Goal: Task Accomplishment & Management: Manage account settings

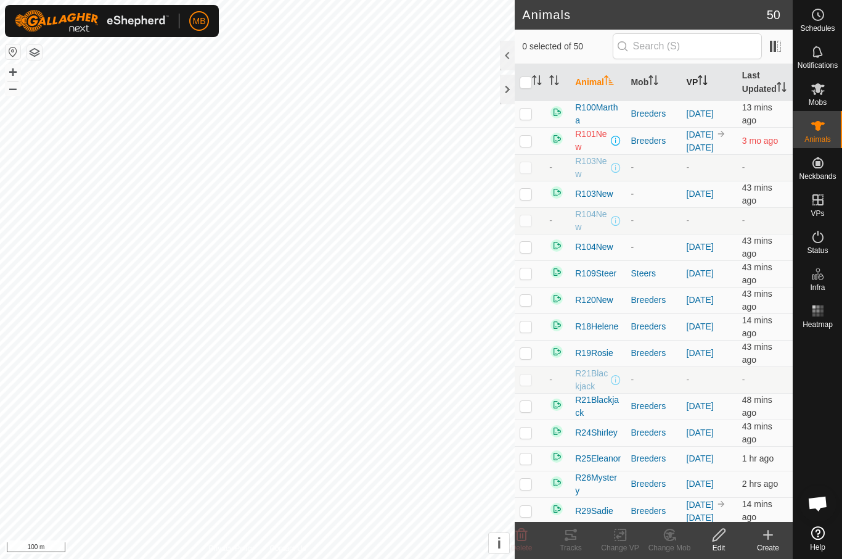
click at [713, 83] on th "VP" at bounding box center [710, 82] width 56 height 37
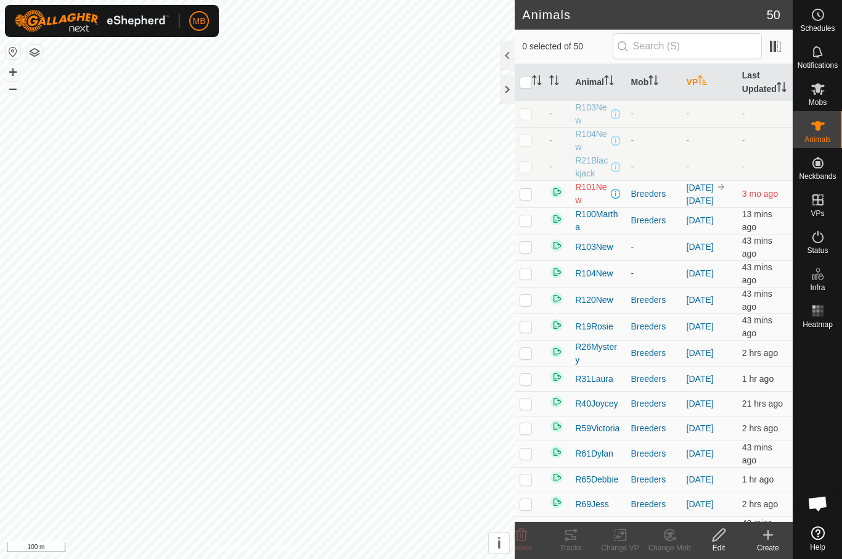
click at [705, 85] on icon "Activate to sort" at bounding box center [703, 80] width 10 height 10
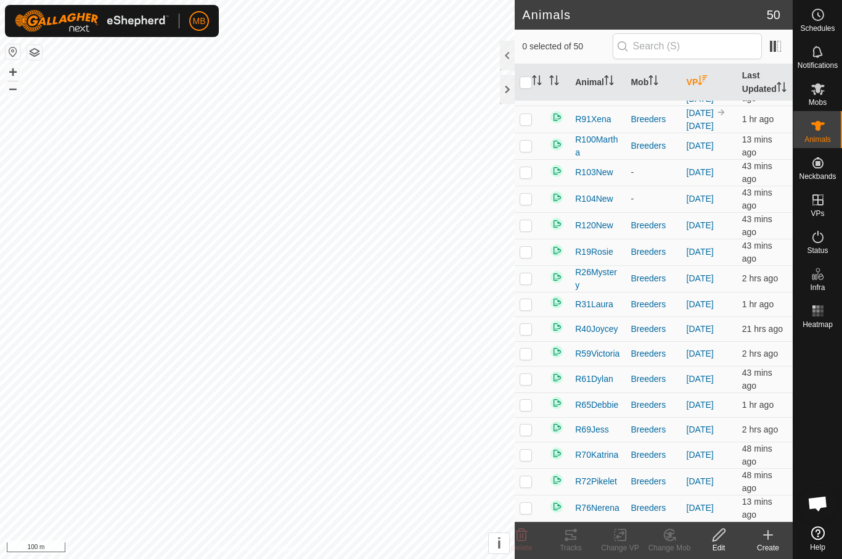
scroll to position [553, 0]
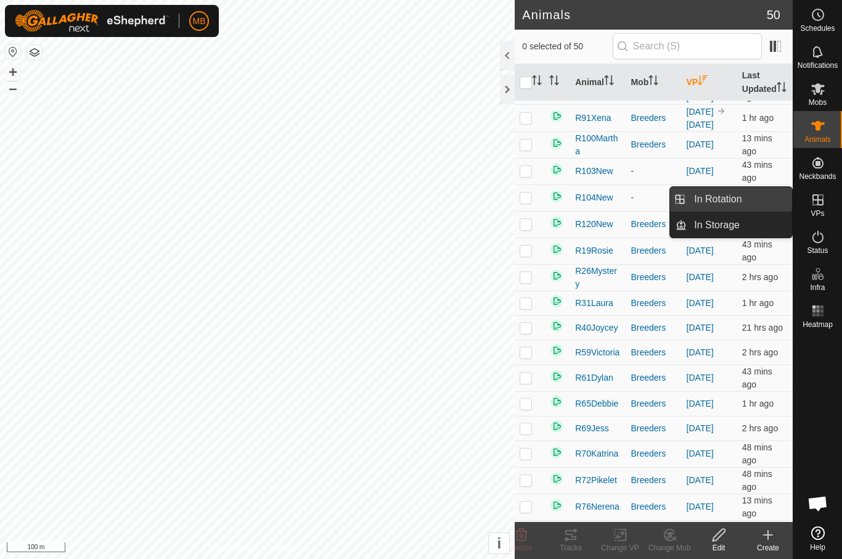
click at [755, 200] on link "In Rotation" at bounding box center [739, 199] width 105 height 25
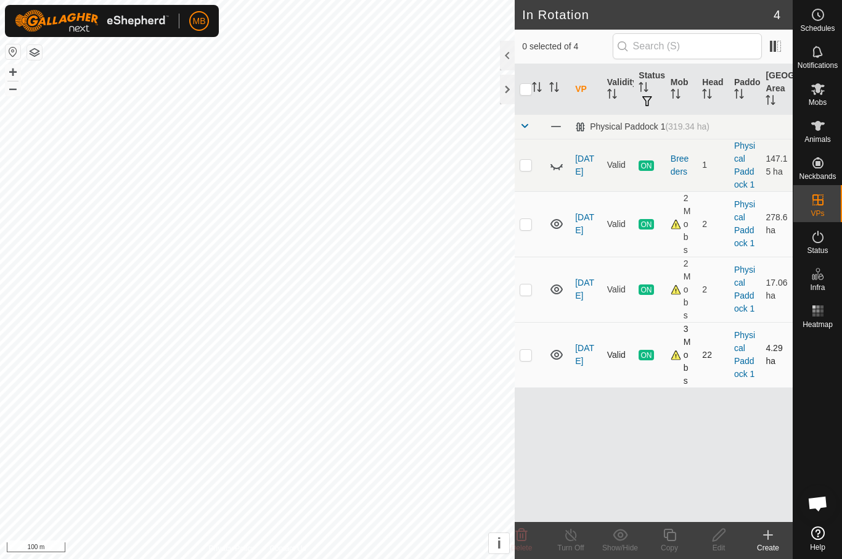
click at [532, 350] on p-checkbox at bounding box center [526, 355] width 12 height 10
checkbox input "true"
click at [675, 525] on div "Copy" at bounding box center [669, 540] width 49 height 37
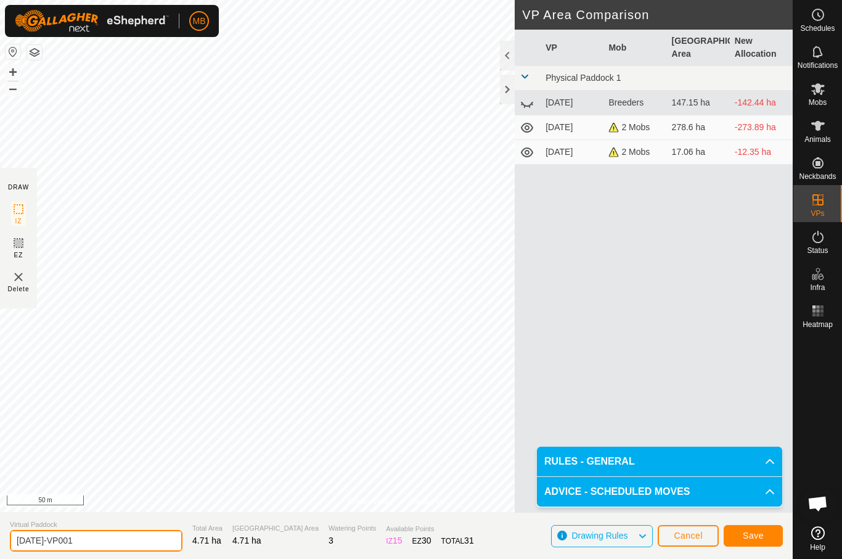
click at [106, 541] on input "27 September-VP001" at bounding box center [96, 541] width 173 height 22
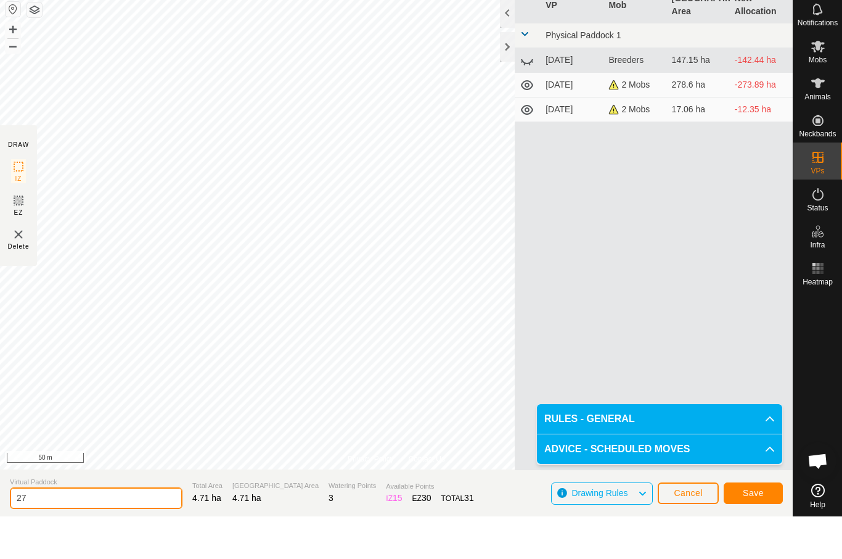
type input "2"
type input "Funnel"
click at [768, 525] on button "Save" at bounding box center [753, 536] width 59 height 22
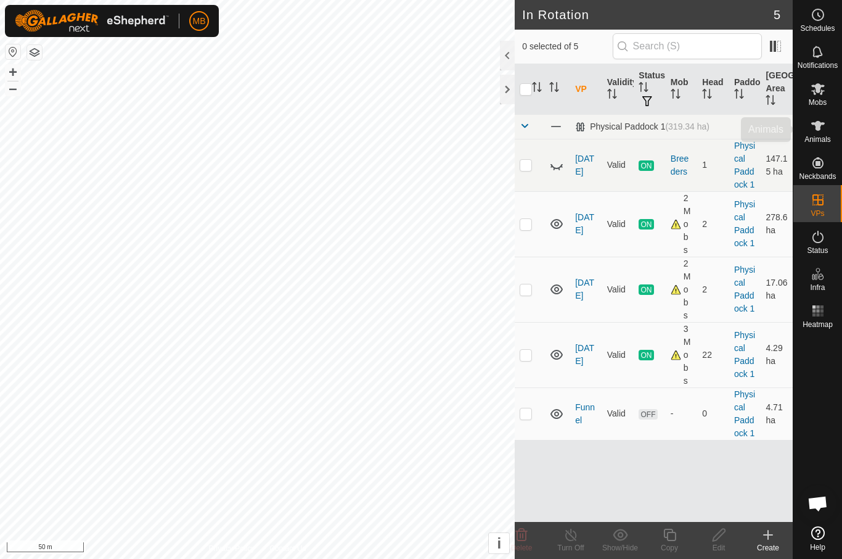
click at [826, 129] on es-animals-svg-icon at bounding box center [818, 126] width 22 height 20
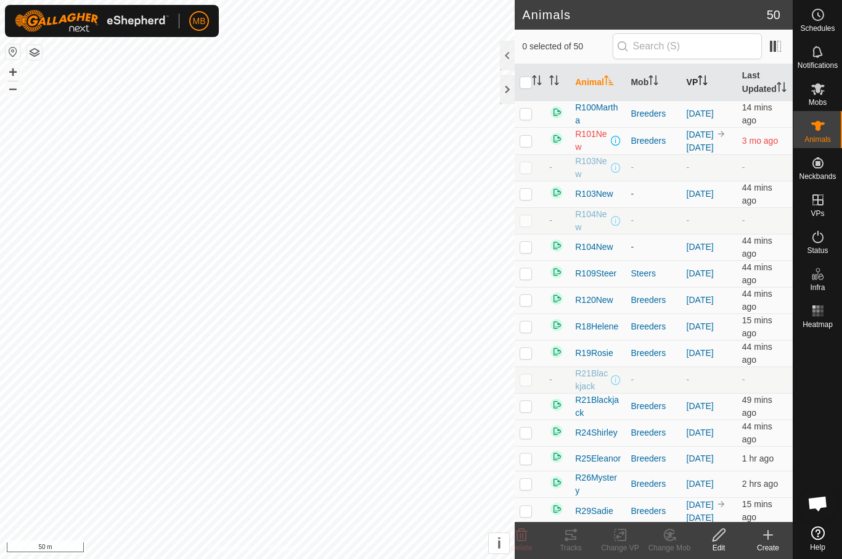
click at [701, 98] on th "VP" at bounding box center [710, 82] width 56 height 37
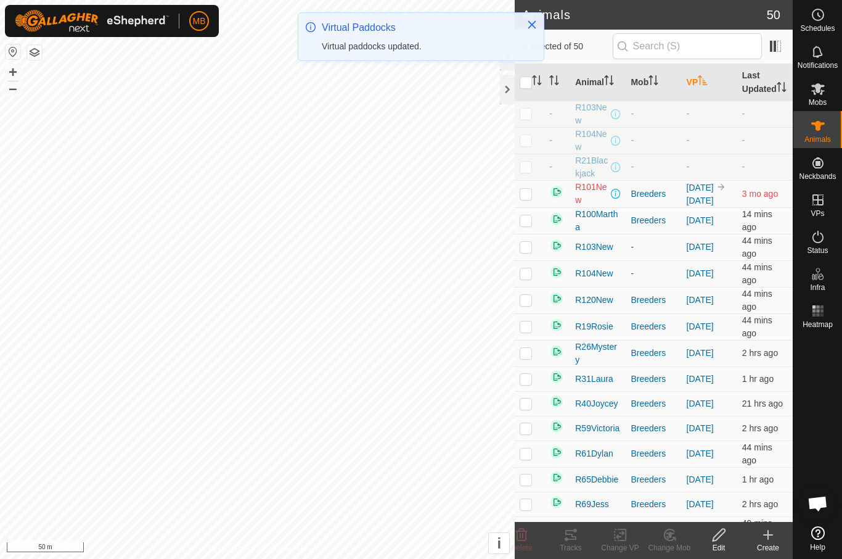
click at [705, 94] on th "VP" at bounding box center [710, 82] width 56 height 37
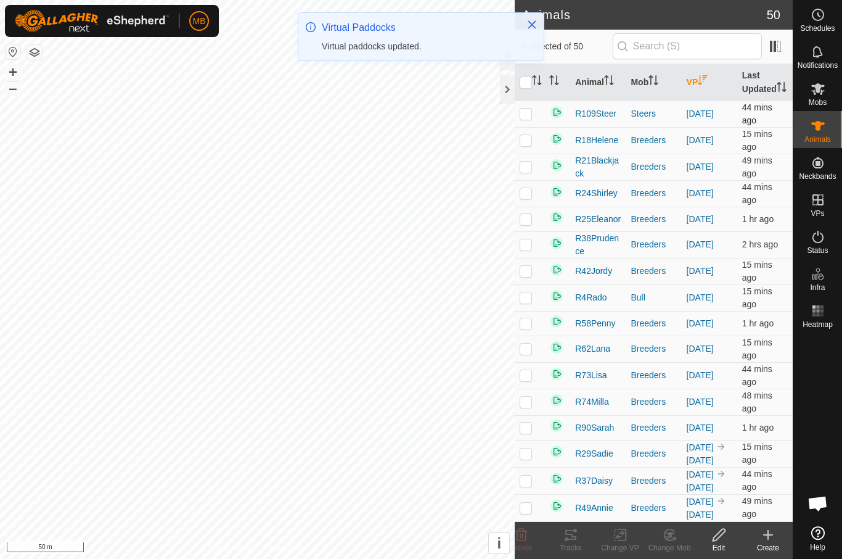
click at [530, 118] on p-checkbox at bounding box center [526, 114] width 12 height 10
checkbox input "true"
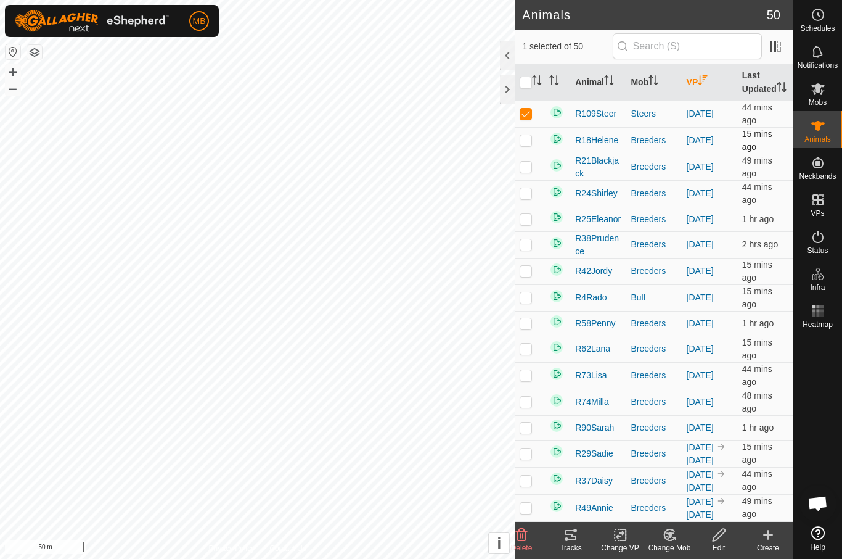
click at [529, 145] on p-checkbox at bounding box center [526, 140] width 12 height 10
checkbox input "true"
click at [527, 171] on p-checkbox at bounding box center [526, 167] width 12 height 10
checkbox input "true"
click at [528, 198] on p-checkbox at bounding box center [526, 193] width 12 height 10
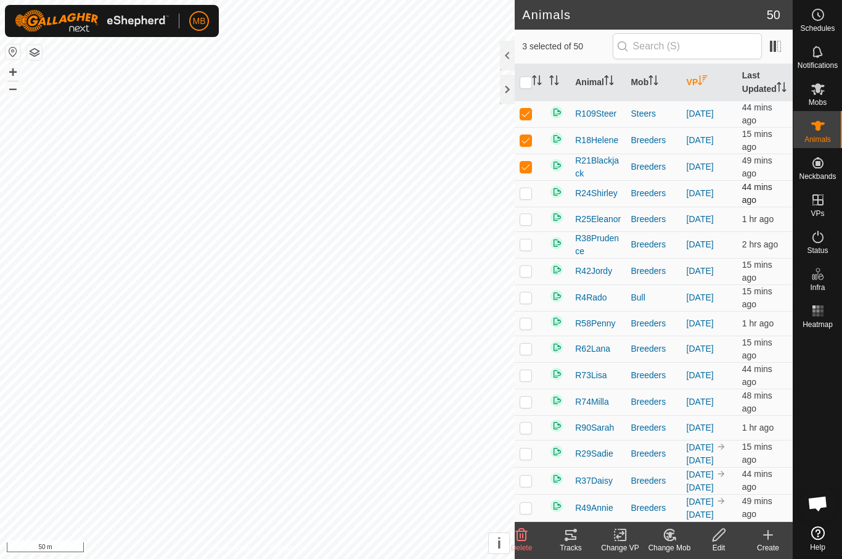
checkbox input "true"
click at [530, 224] on p-checkbox at bounding box center [526, 219] width 12 height 10
checkbox input "true"
click at [532, 249] on p-checkbox at bounding box center [526, 244] width 12 height 10
checkbox input "true"
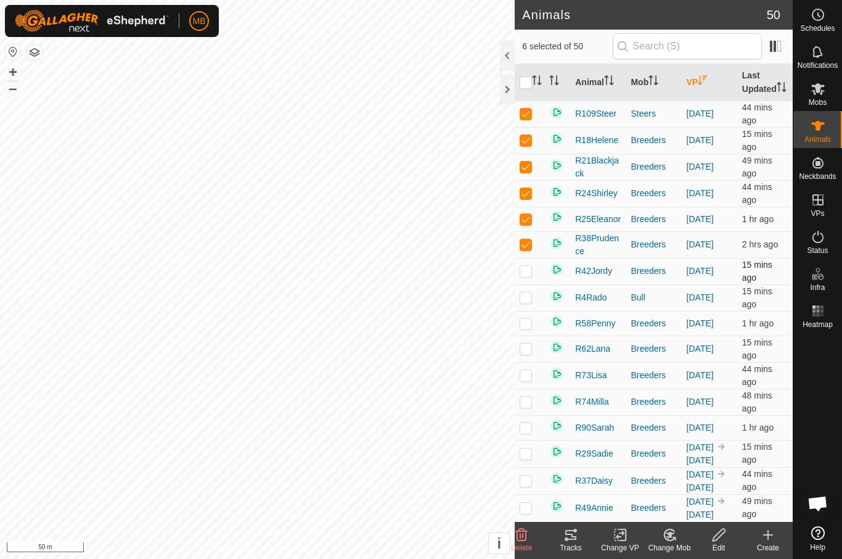
click at [519, 284] on td at bounding box center [530, 271] width 30 height 27
checkbox input "true"
click at [528, 302] on p-checkbox at bounding box center [526, 297] width 12 height 10
checkbox input "true"
click at [530, 328] on p-checkbox at bounding box center [526, 323] width 12 height 10
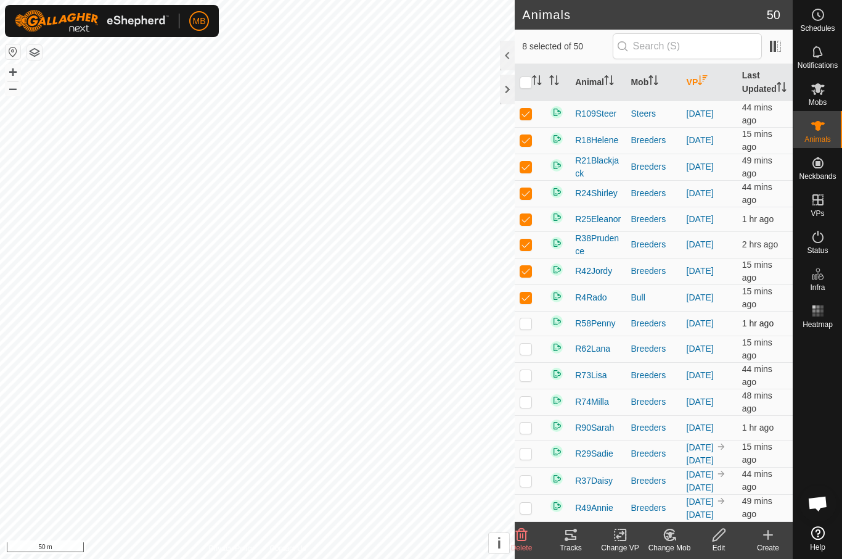
checkbox input "true"
click at [530, 353] on p-checkbox at bounding box center [526, 349] width 12 height 10
checkbox input "true"
click at [530, 389] on td at bounding box center [530, 375] width 30 height 27
checkbox input "true"
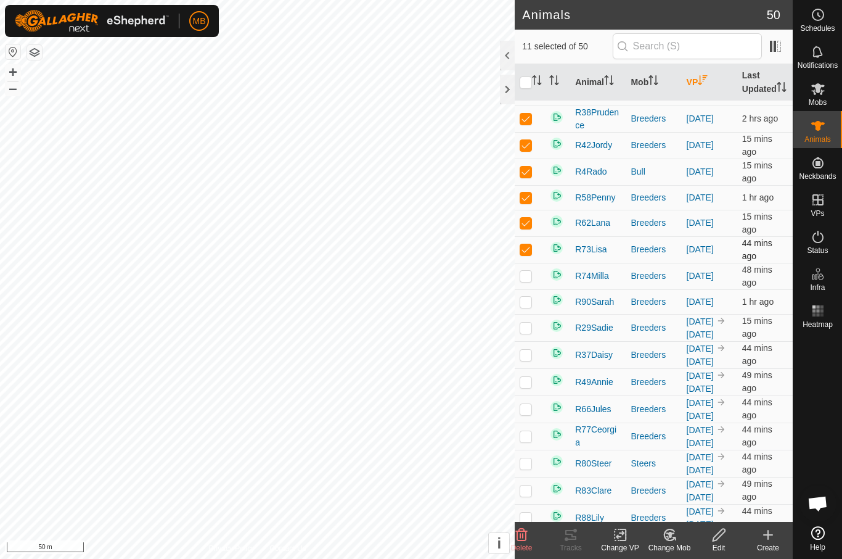
scroll to position [127, 0]
click at [527, 279] on p-checkbox at bounding box center [526, 274] width 12 height 10
checkbox input "true"
click at [529, 305] on p-checkbox at bounding box center [526, 300] width 12 height 10
checkbox input "true"
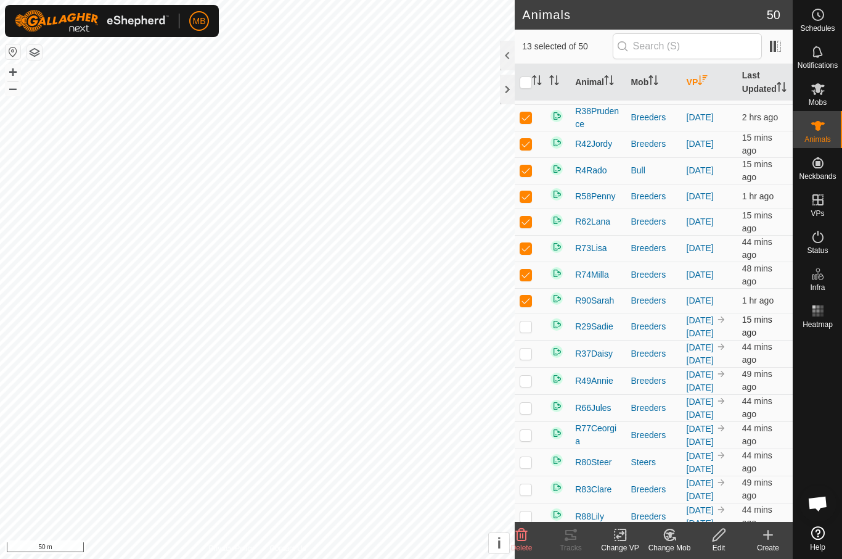
click at [528, 331] on p-checkbox at bounding box center [526, 326] width 12 height 10
checkbox input "true"
click at [532, 367] on td at bounding box center [530, 353] width 30 height 27
checkbox input "true"
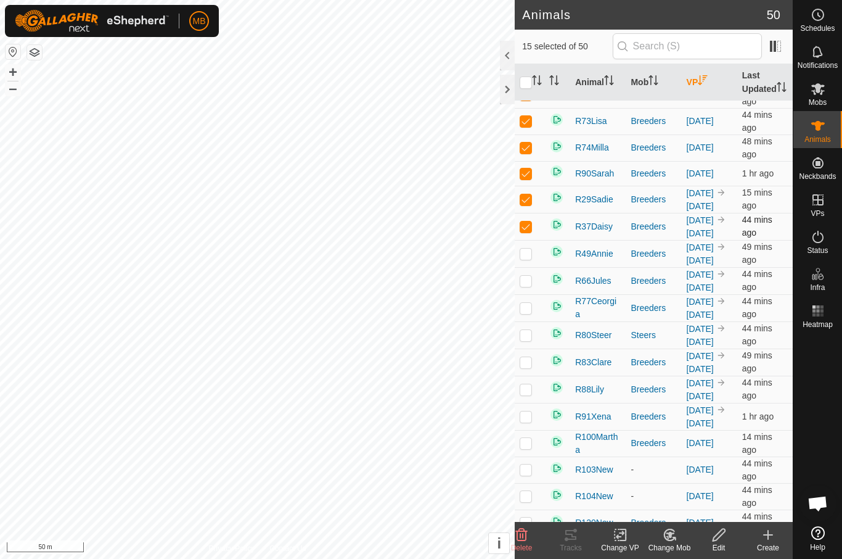
scroll to position [255, 0]
click at [525, 266] on td at bounding box center [530, 252] width 30 height 27
checkbox input "true"
click at [531, 284] on p-checkbox at bounding box center [526, 279] width 12 height 10
checkbox input "true"
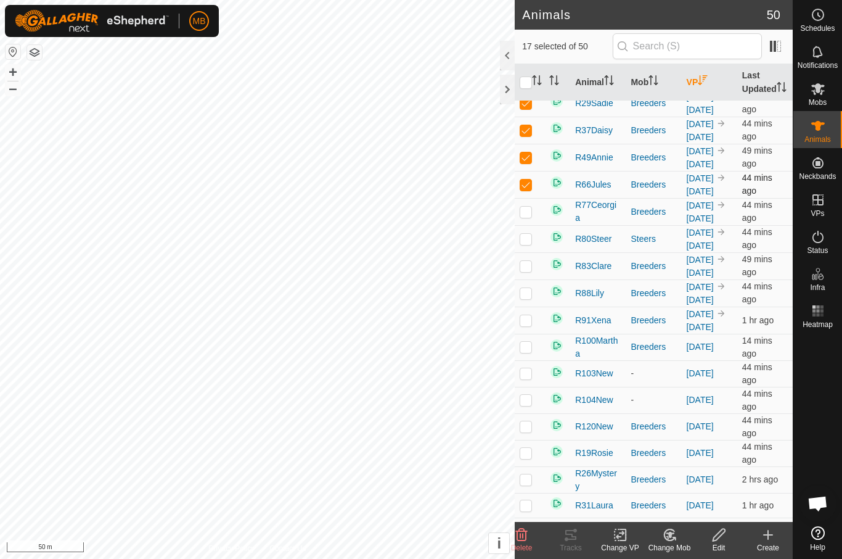
scroll to position [353, 0]
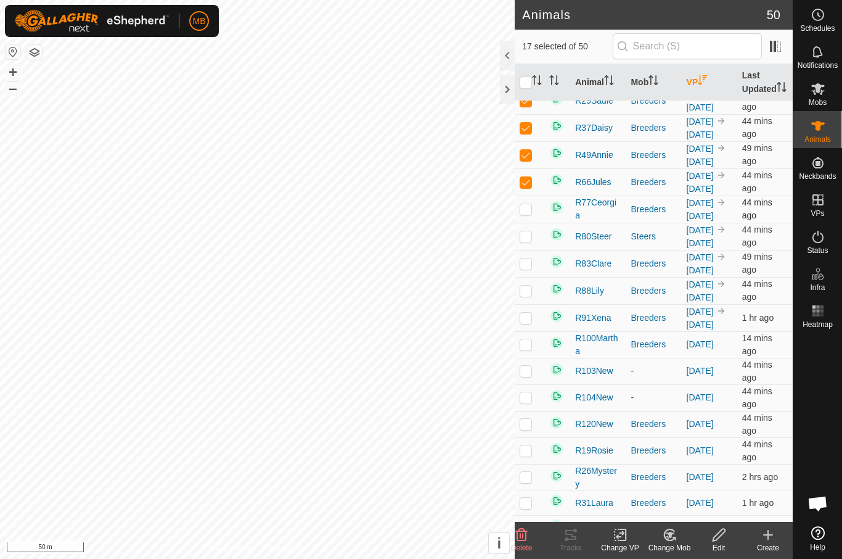
click at [525, 214] on p-checkbox at bounding box center [526, 209] width 12 height 10
checkbox input "true"
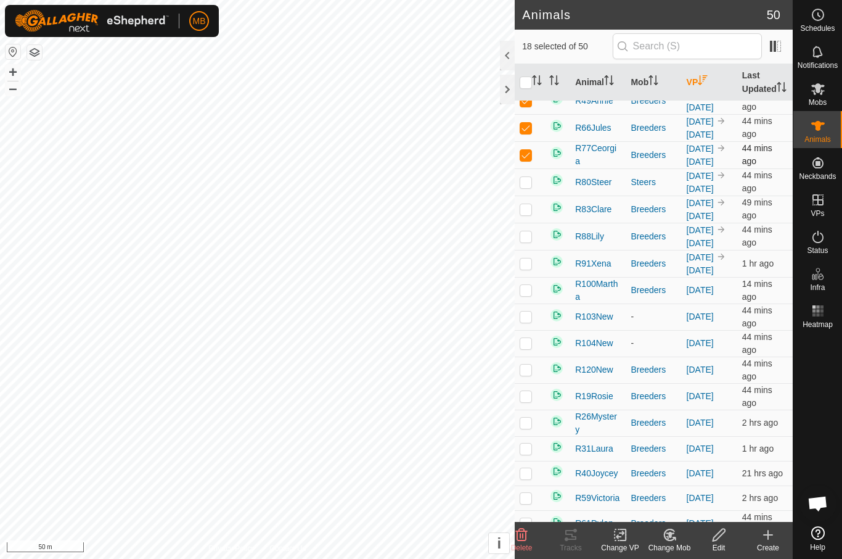
scroll to position [409, 0]
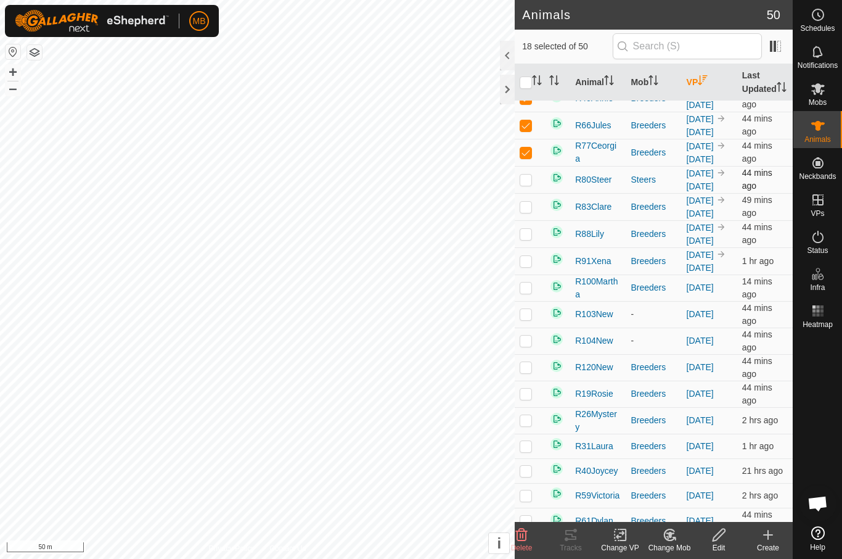
click at [524, 193] on td at bounding box center [530, 179] width 30 height 27
checkbox input "true"
click at [526, 212] on p-checkbox at bounding box center [526, 207] width 12 height 10
checkbox input "true"
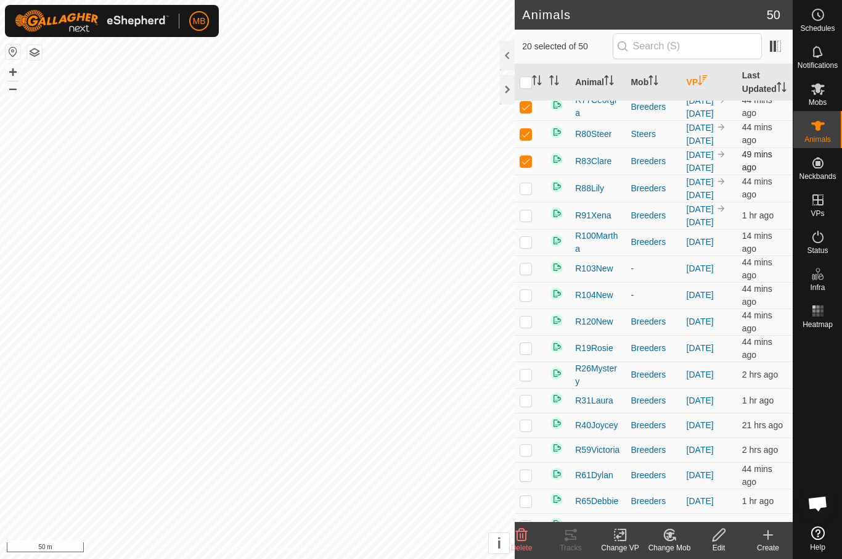
scroll to position [457, 0]
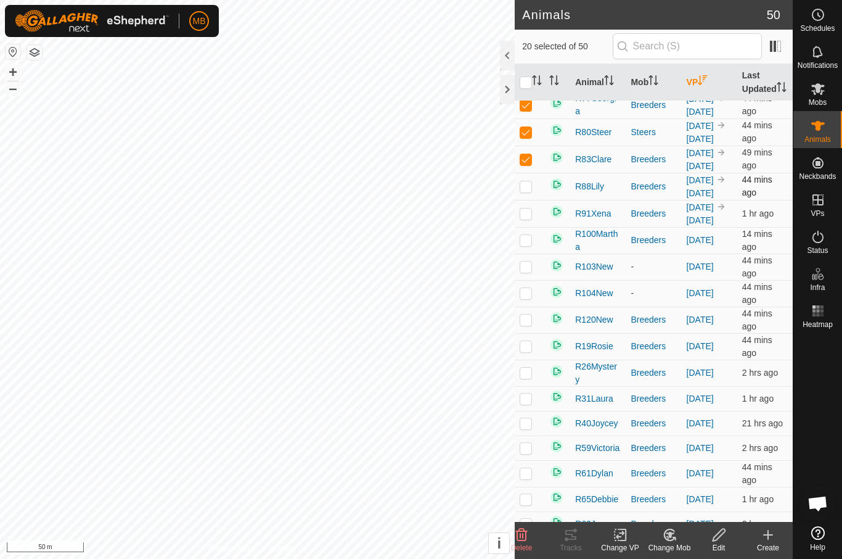
click at [533, 200] on td at bounding box center [530, 186] width 30 height 27
checkbox input "true"
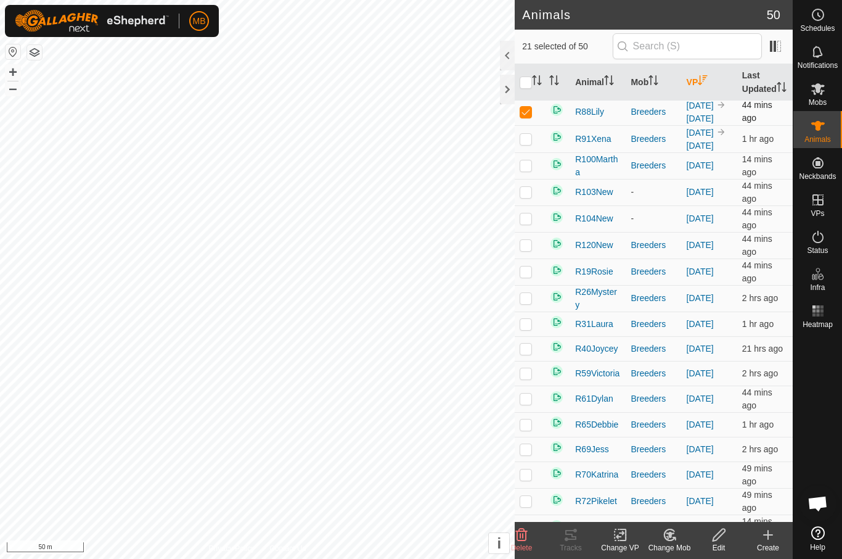
scroll to position [543, 0]
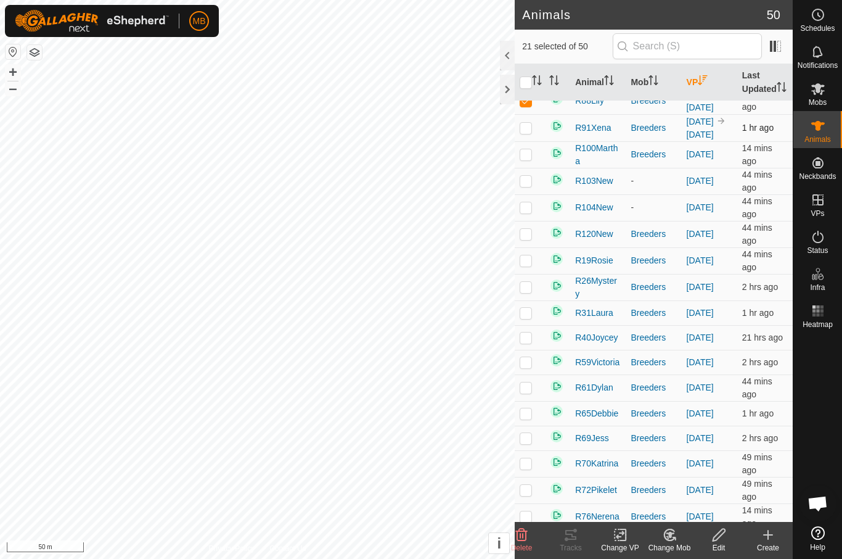
click at [528, 133] on p-checkbox at bounding box center [526, 128] width 12 height 10
checkbox input "true"
click at [628, 543] on div "Change VP" at bounding box center [620, 547] width 49 height 11
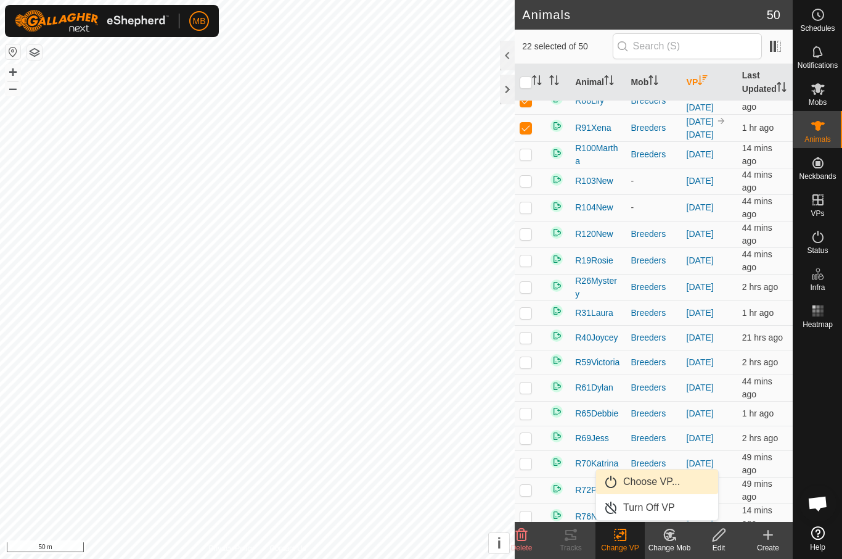
click at [672, 477] on span "Choose VP..." at bounding box center [651, 481] width 57 height 15
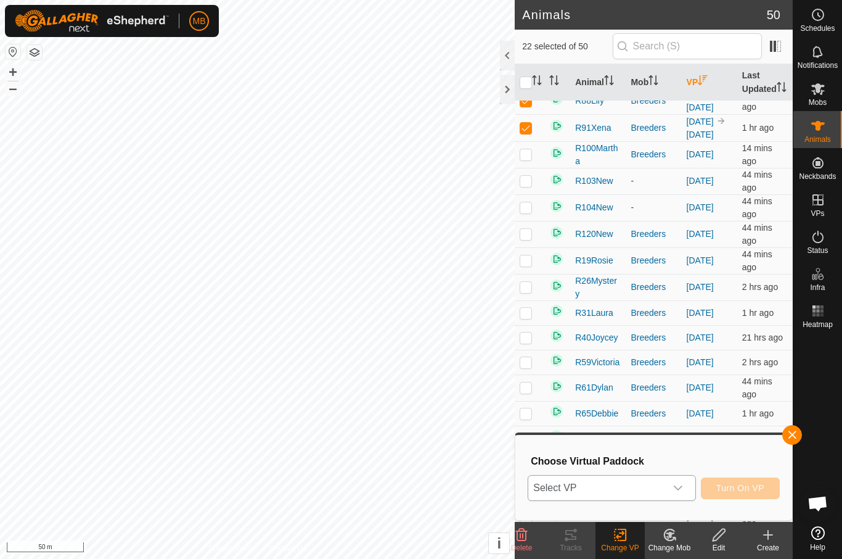
click at [677, 481] on div "dropdown trigger" at bounding box center [678, 487] width 25 height 25
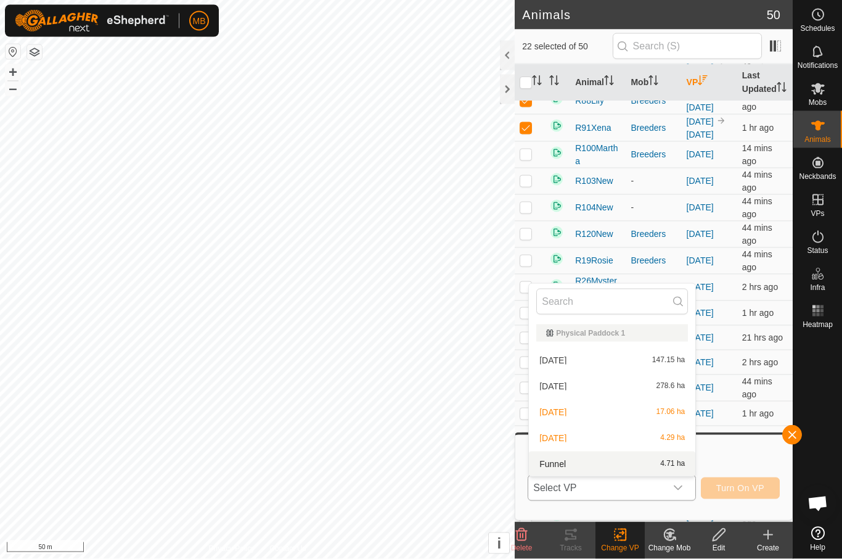
click at [650, 462] on div "Funnel 4.71 ha" at bounding box center [613, 463] width 152 height 15
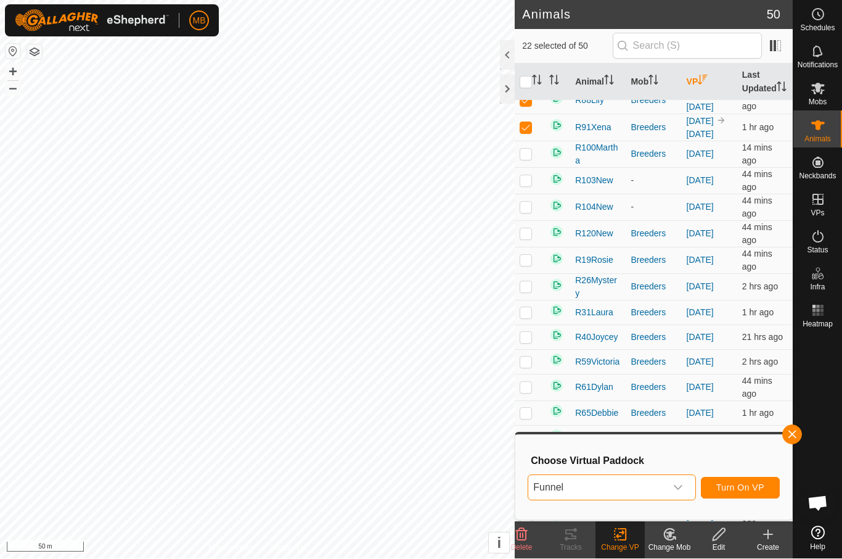
click at [751, 493] on button "Turn On VP" at bounding box center [740, 488] width 79 height 22
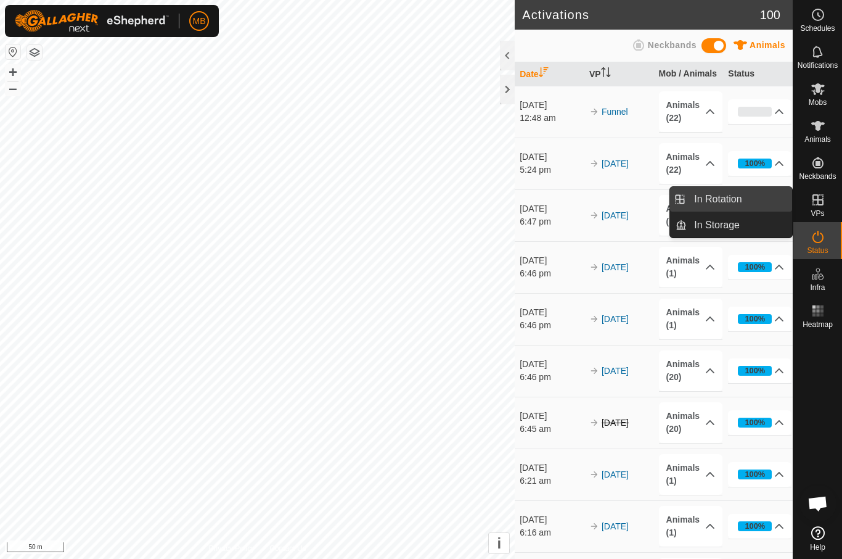
click at [757, 198] on link "In Rotation" at bounding box center [739, 199] width 105 height 25
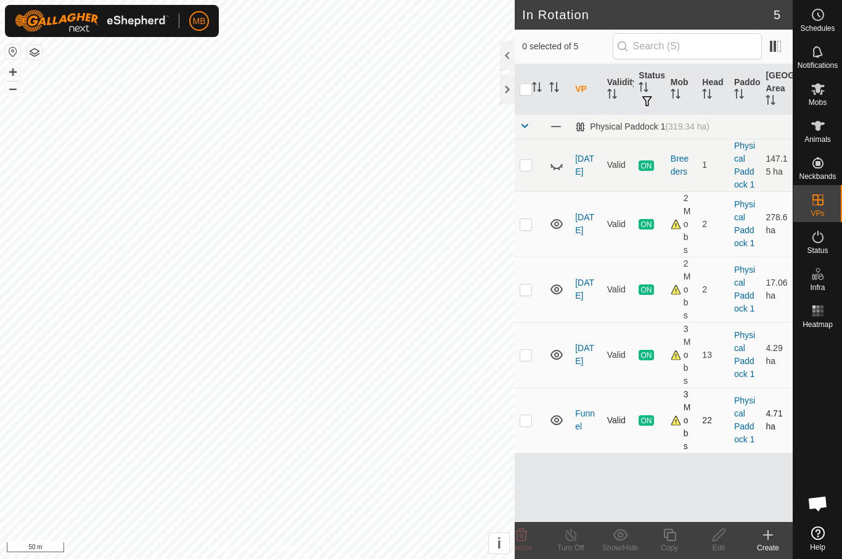
click at [528, 424] on p-checkbox at bounding box center [526, 420] width 12 height 10
checkbox input "true"
click at [661, 548] on div "Copy" at bounding box center [669, 547] width 49 height 11
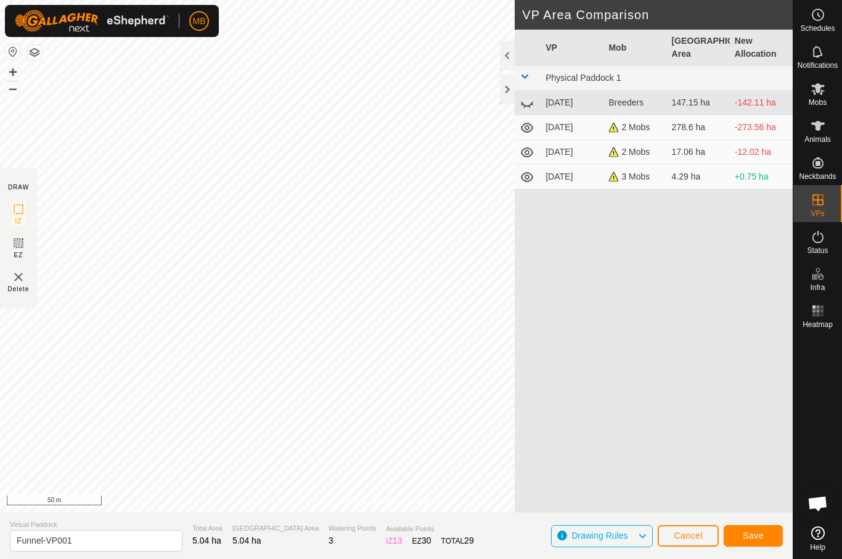
click at [763, 534] on span "Save" at bounding box center [753, 535] width 21 height 10
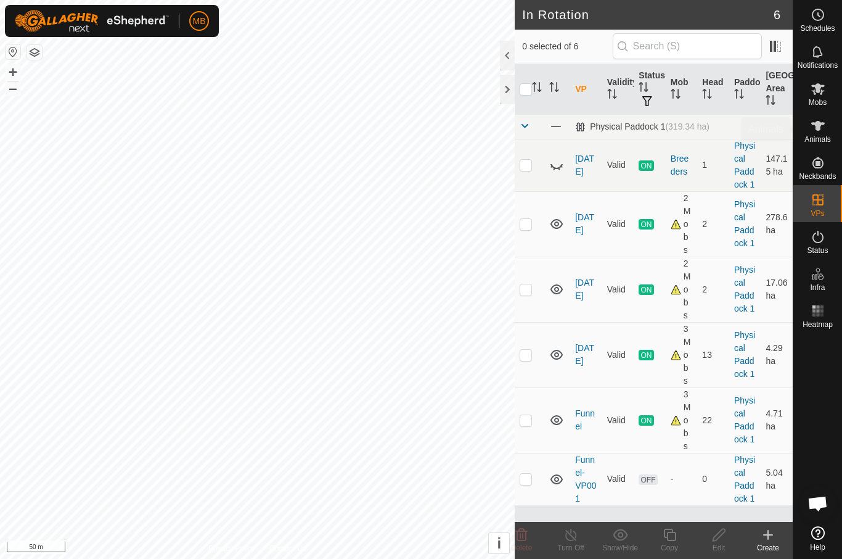
click at [821, 136] on span "Animals" at bounding box center [818, 139] width 27 height 7
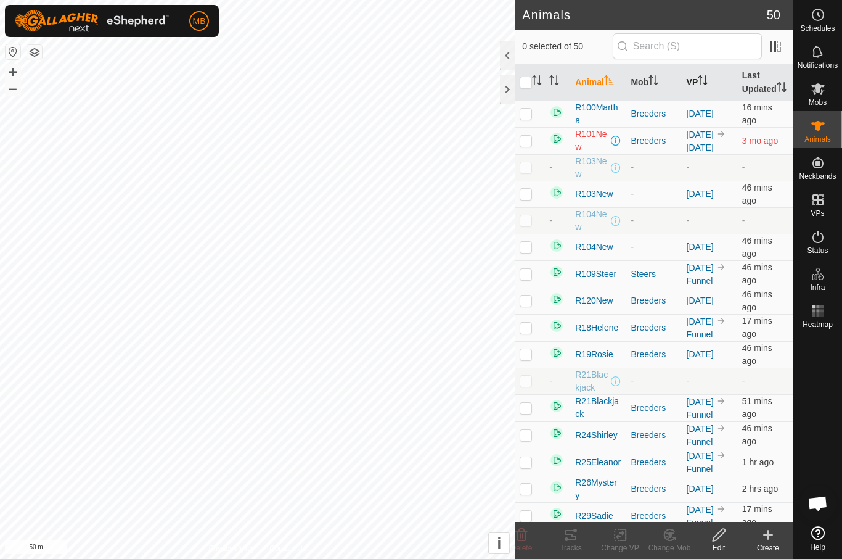
click at [710, 93] on th "VP" at bounding box center [710, 82] width 56 height 37
click at [712, 89] on th "VP" at bounding box center [710, 82] width 56 height 37
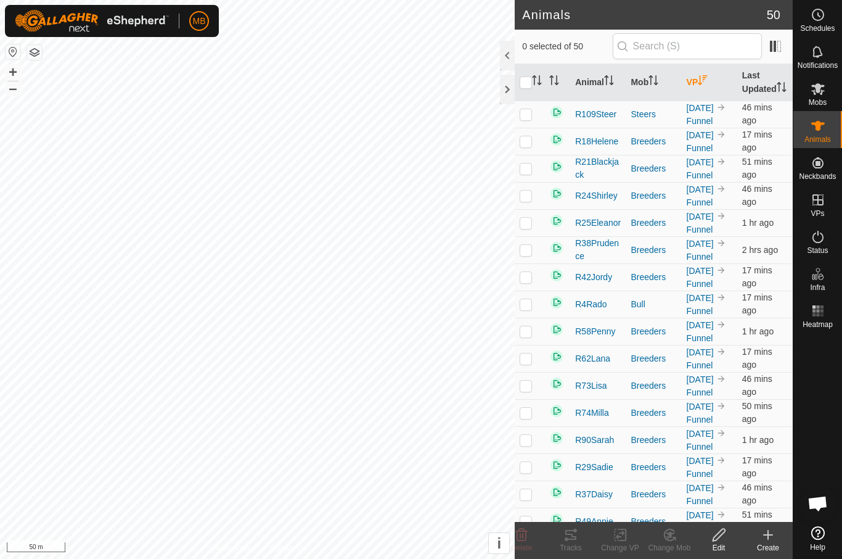
click at [712, 89] on th "VP" at bounding box center [710, 82] width 56 height 37
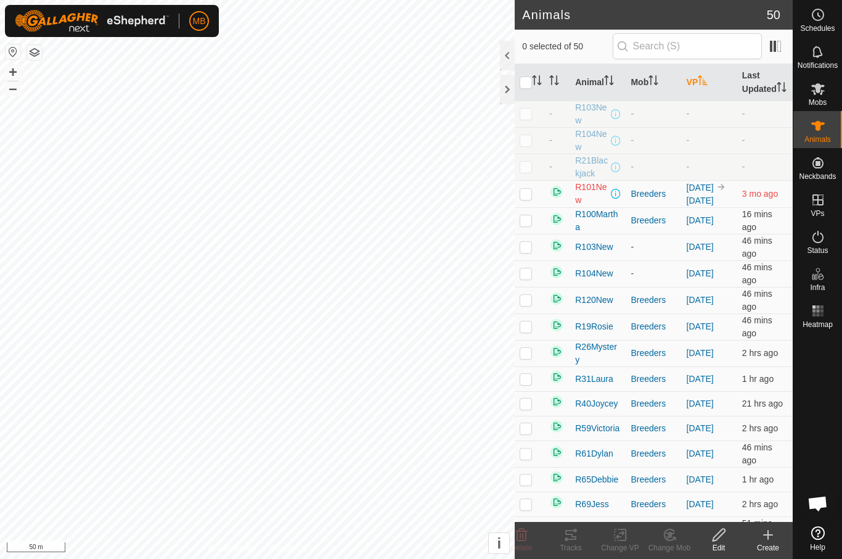
click at [706, 87] on p-sorticon "Activate to sort" at bounding box center [703, 82] width 10 height 10
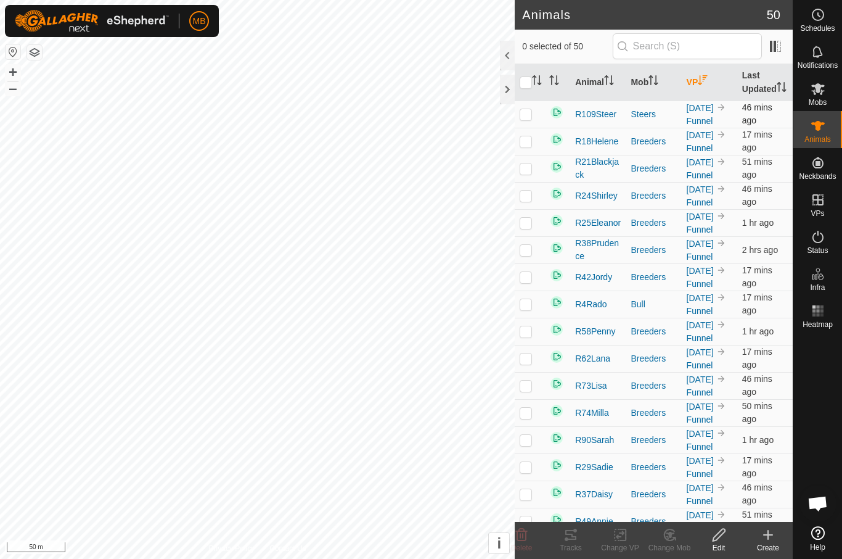
click at [524, 128] on td at bounding box center [530, 114] width 30 height 27
checkbox input "true"
click at [531, 146] on p-checkbox at bounding box center [526, 141] width 12 height 10
checkbox input "true"
click at [527, 182] on td at bounding box center [530, 168] width 30 height 27
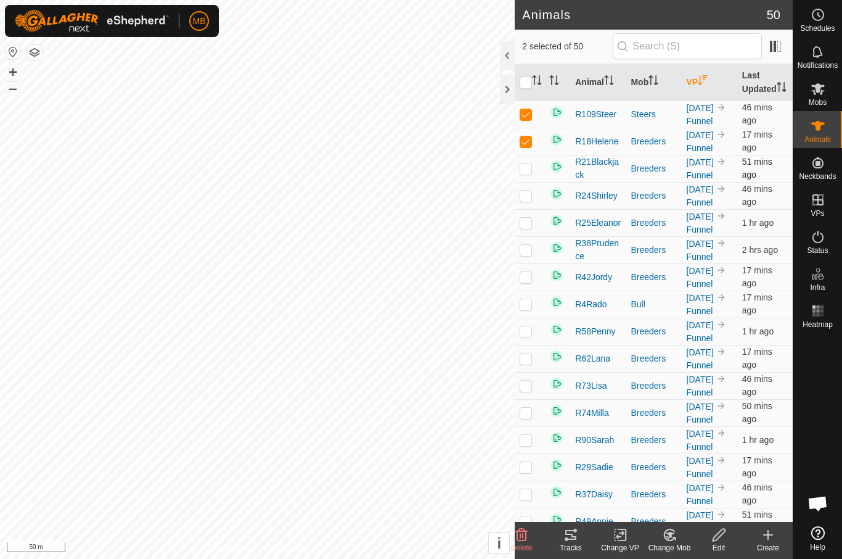
checkbox input "true"
click at [535, 209] on td at bounding box center [530, 195] width 30 height 27
checkbox input "true"
click at [531, 228] on p-checkbox at bounding box center [526, 223] width 12 height 10
checkbox input "true"
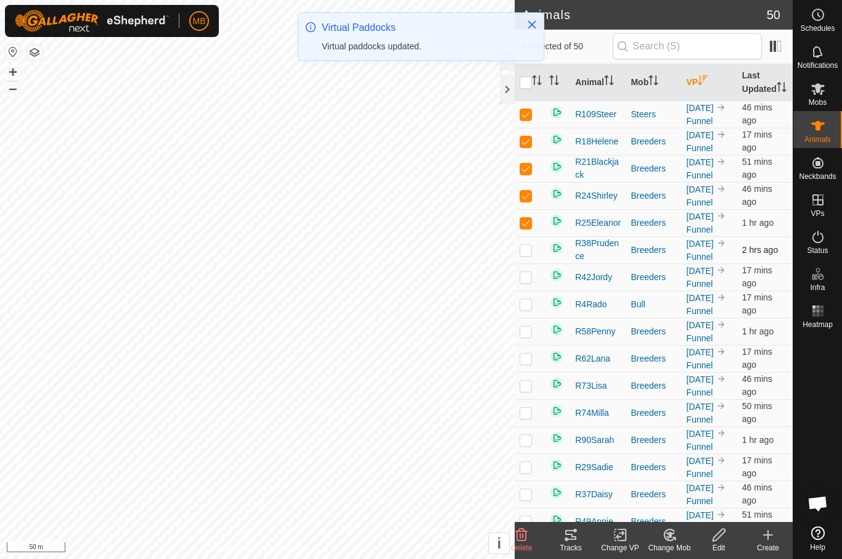
click at [529, 263] on td at bounding box center [530, 249] width 30 height 27
checkbox input "true"
click at [534, 290] on td at bounding box center [530, 276] width 30 height 27
checkbox input "true"
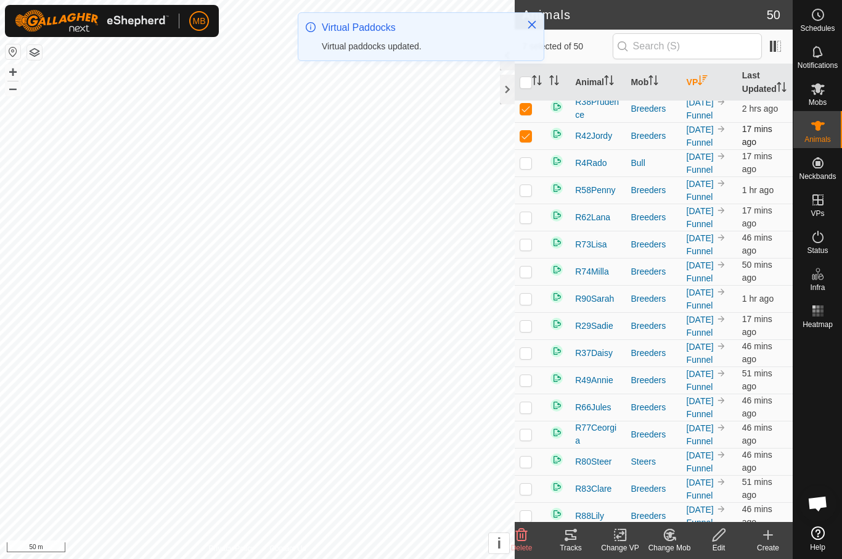
scroll to position [146, 0]
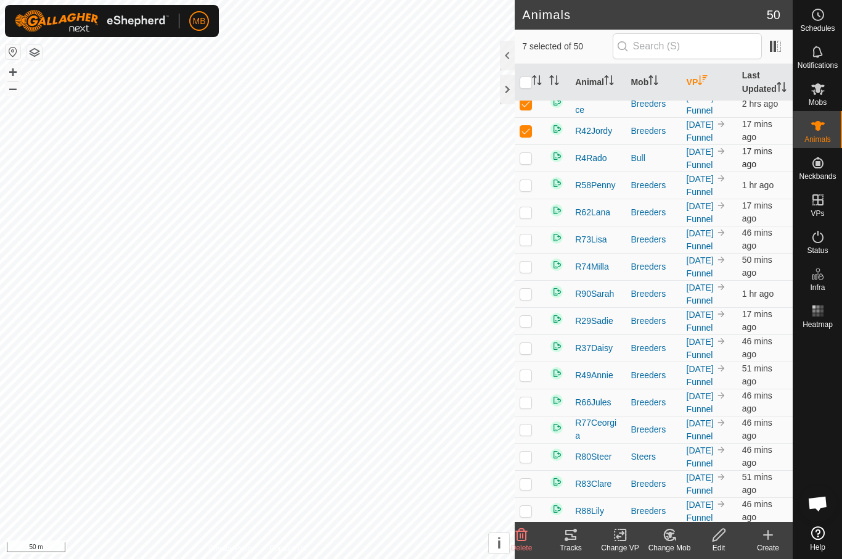
click at [527, 171] on td at bounding box center [530, 157] width 30 height 27
checkbox input "true"
click at [528, 190] on p-checkbox at bounding box center [526, 185] width 12 height 10
checkbox input "true"
click at [535, 226] on td at bounding box center [530, 212] width 30 height 27
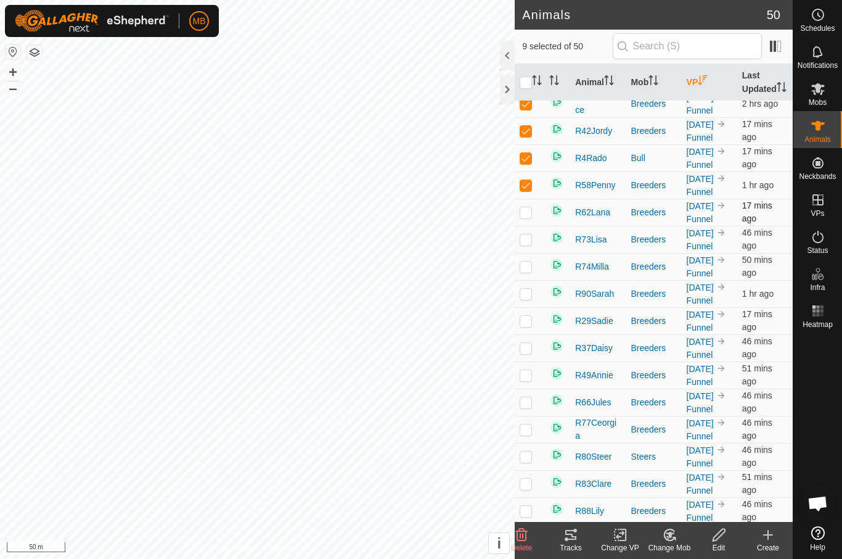
checkbox input "true"
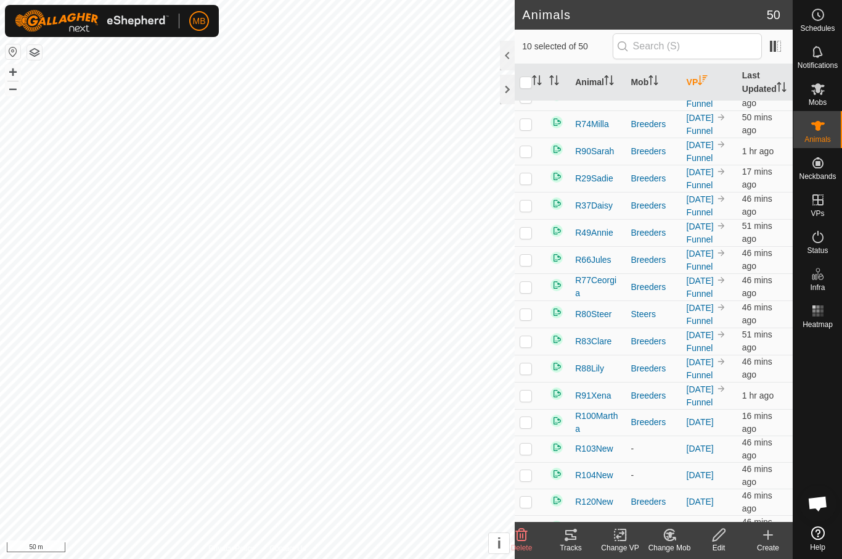
scroll to position [296, 0]
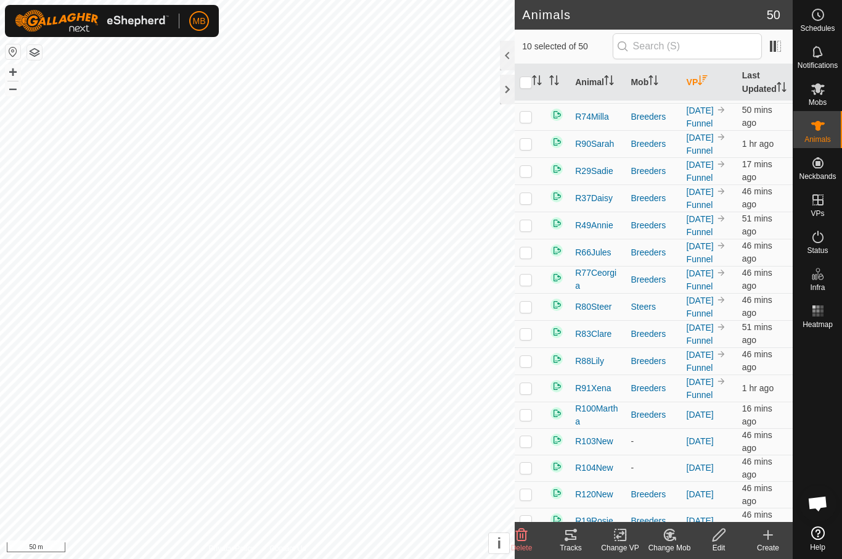
click at [530, 94] on p-checkbox at bounding box center [526, 89] width 12 height 10
checkbox input "true"
click at [532, 121] on p-checkbox at bounding box center [526, 117] width 12 height 10
checkbox input "true"
click at [532, 149] on p-checkbox at bounding box center [526, 144] width 12 height 10
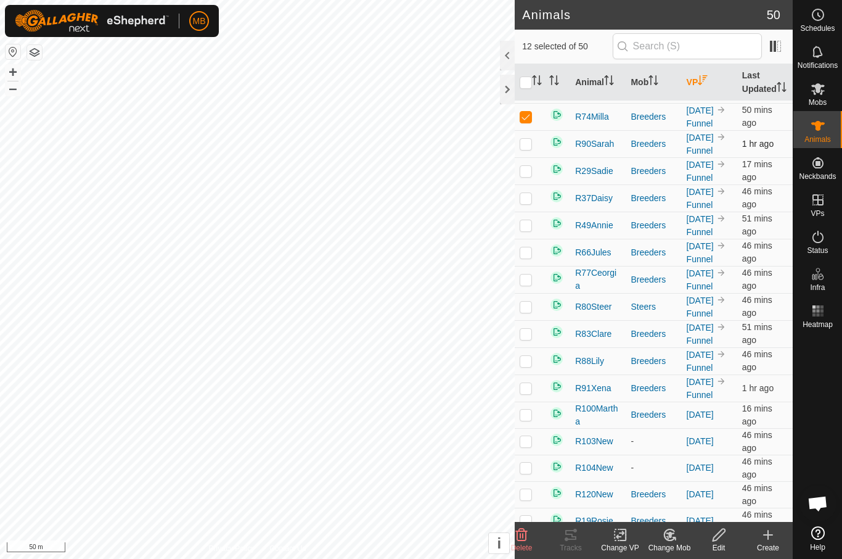
checkbox input "true"
click at [530, 184] on td at bounding box center [530, 170] width 30 height 27
checkbox input "true"
click at [530, 212] on td at bounding box center [530, 197] width 30 height 27
checkbox input "true"
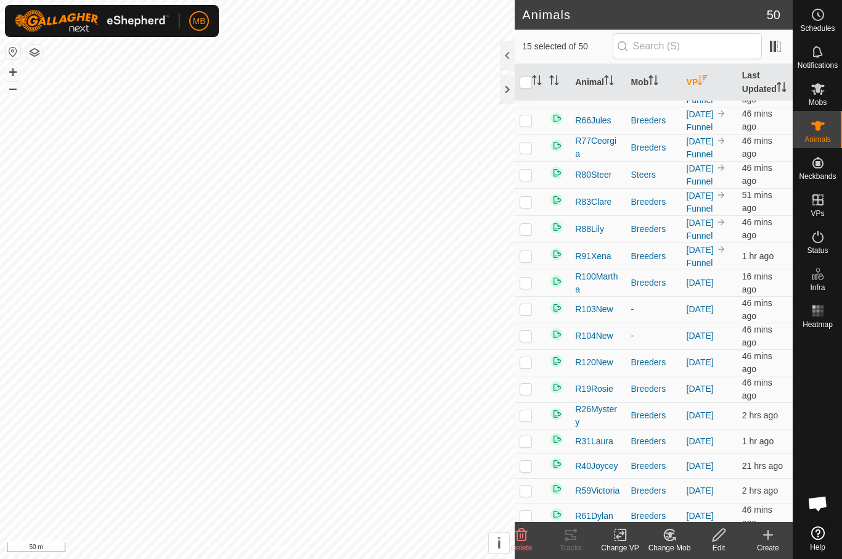
scroll to position [461, 0]
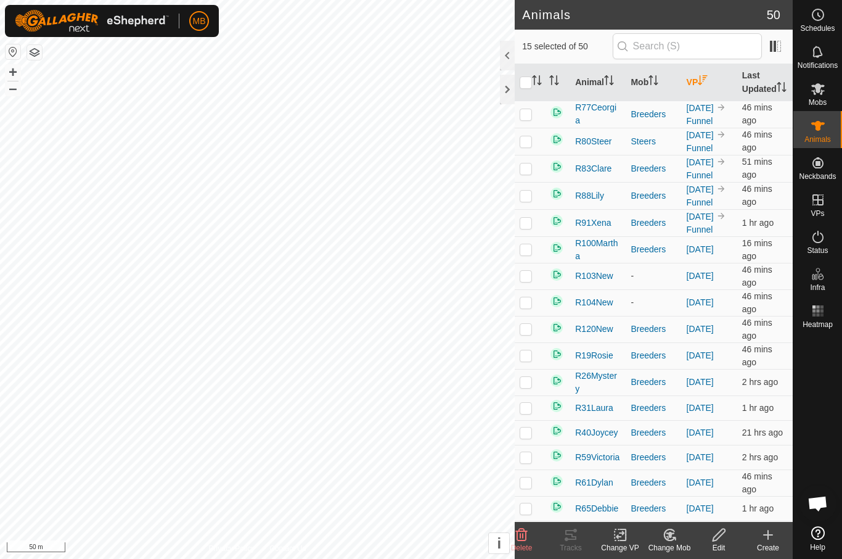
click at [527, 73] on td at bounding box center [530, 59] width 30 height 27
checkbox input "true"
click at [527, 101] on td at bounding box center [530, 86] width 30 height 27
checkbox input "true"
click at [527, 119] on p-checkbox at bounding box center [526, 114] width 12 height 10
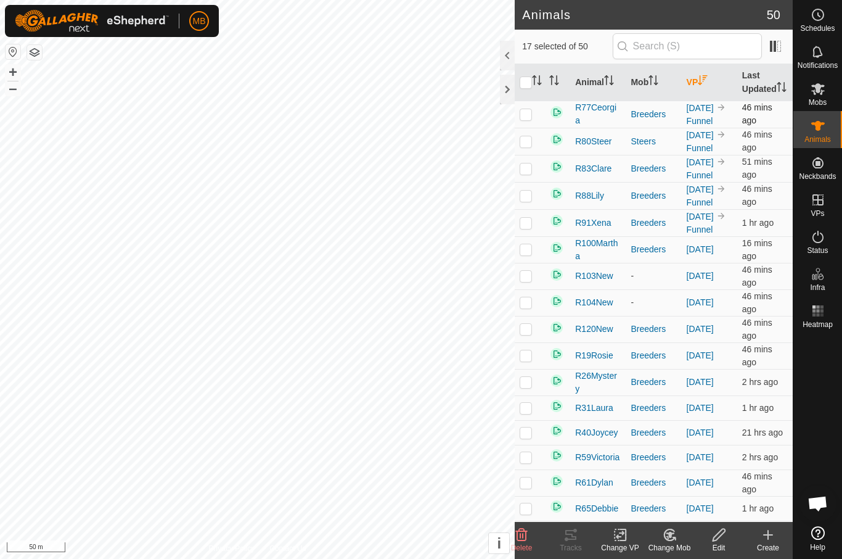
checkbox input "true"
click at [532, 155] on td at bounding box center [530, 141] width 30 height 27
checkbox input "true"
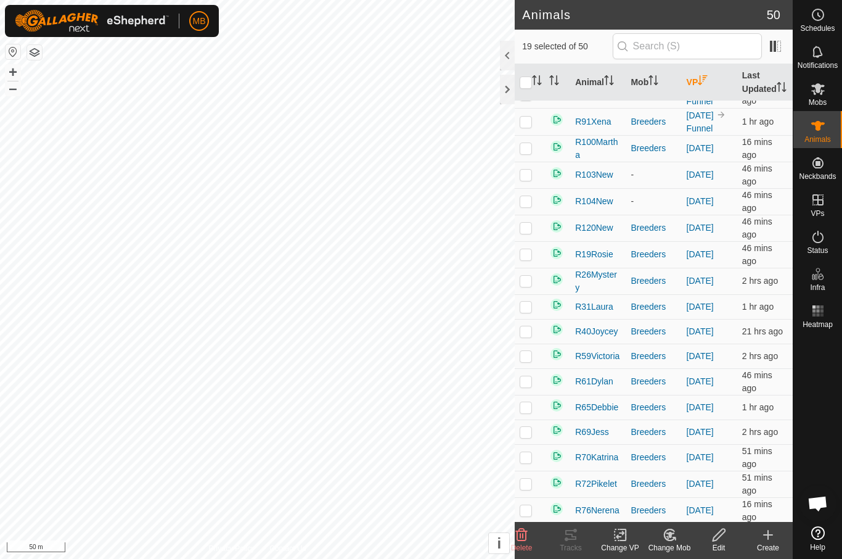
scroll to position [583, 0]
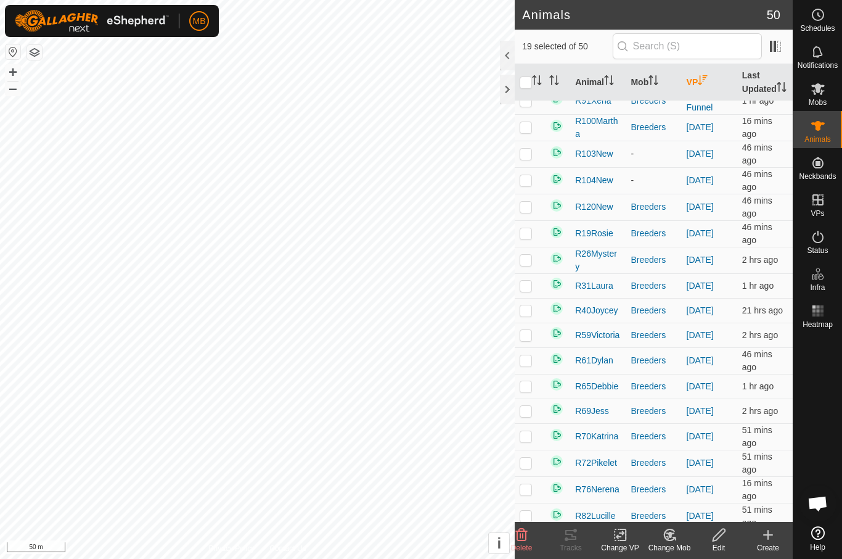
click at [526, 60] on td at bounding box center [530, 46] width 30 height 27
checkbox input "true"
click at [525, 78] on p-checkbox at bounding box center [526, 73] width 12 height 10
checkbox input "true"
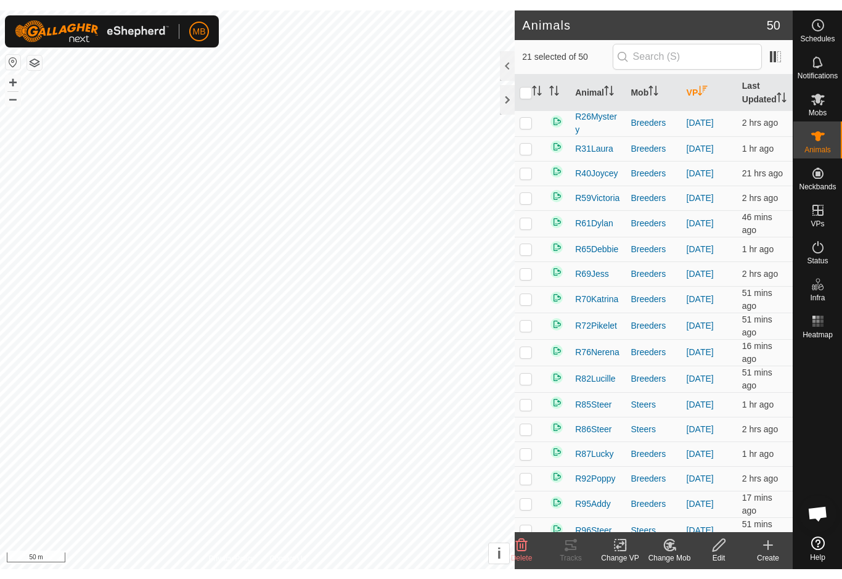
scroll to position [736, 0]
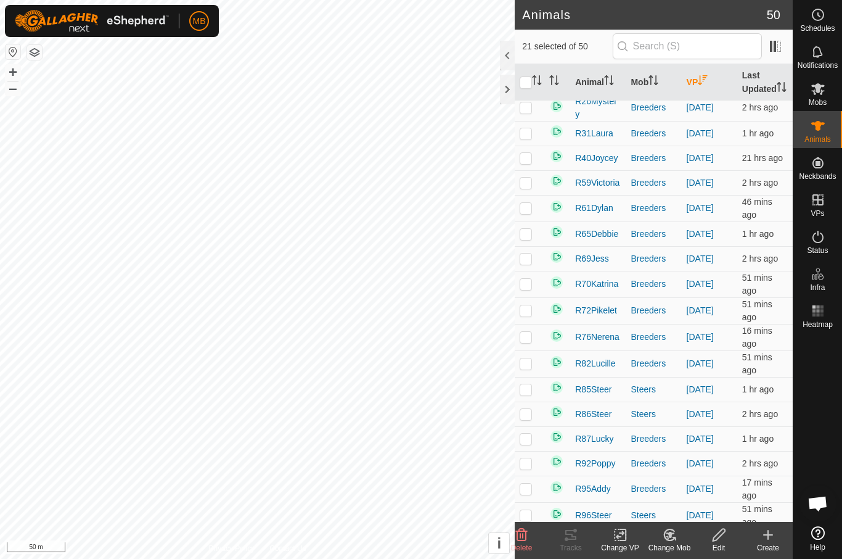
checkbox input "true"
checkbox input "false"
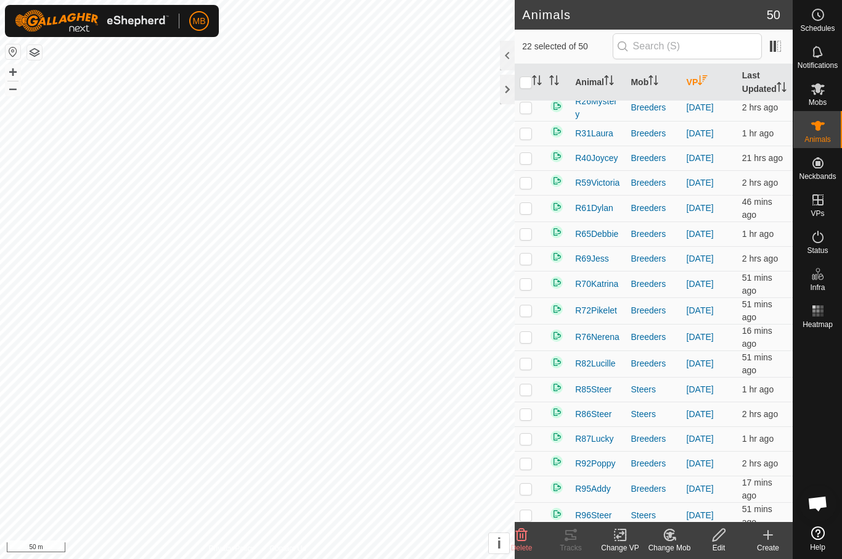
click at [624, 535] on icon at bounding box center [620, 534] width 15 height 15
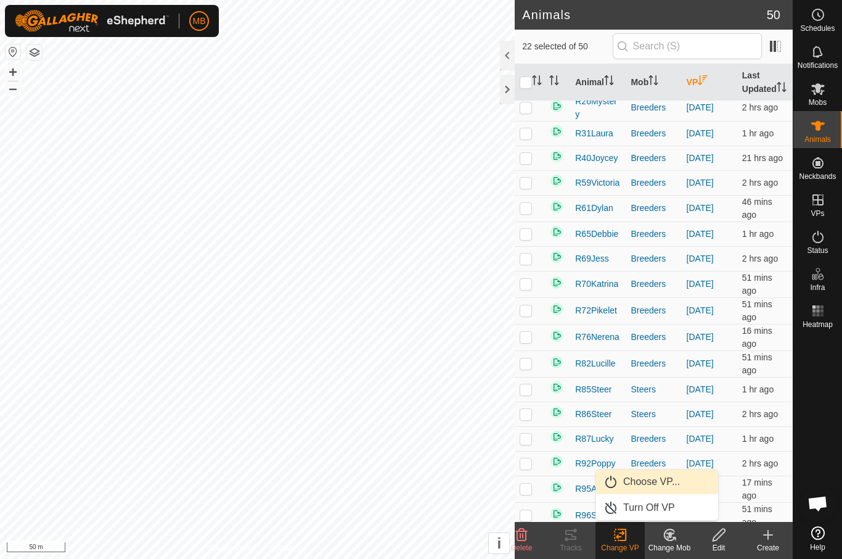
click at [667, 485] on span "Choose VP..." at bounding box center [651, 481] width 57 height 15
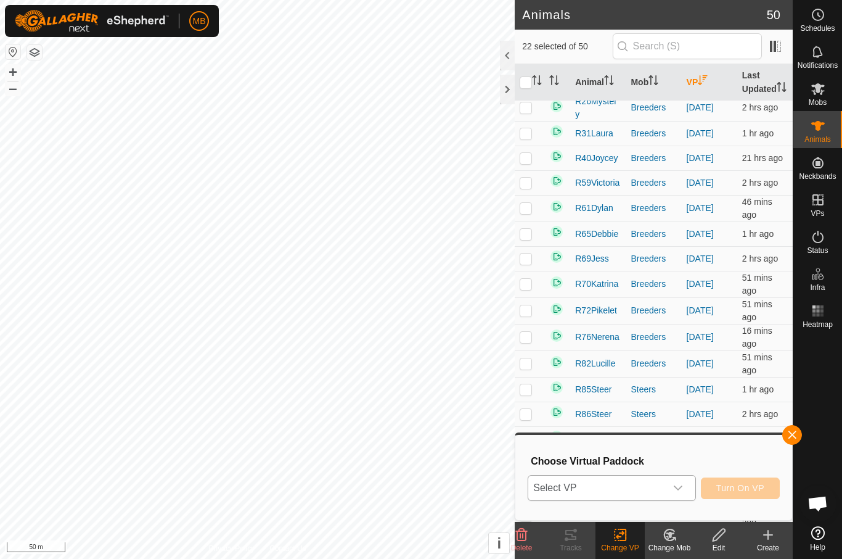
click at [631, 496] on span "Select VP" at bounding box center [597, 487] width 137 height 25
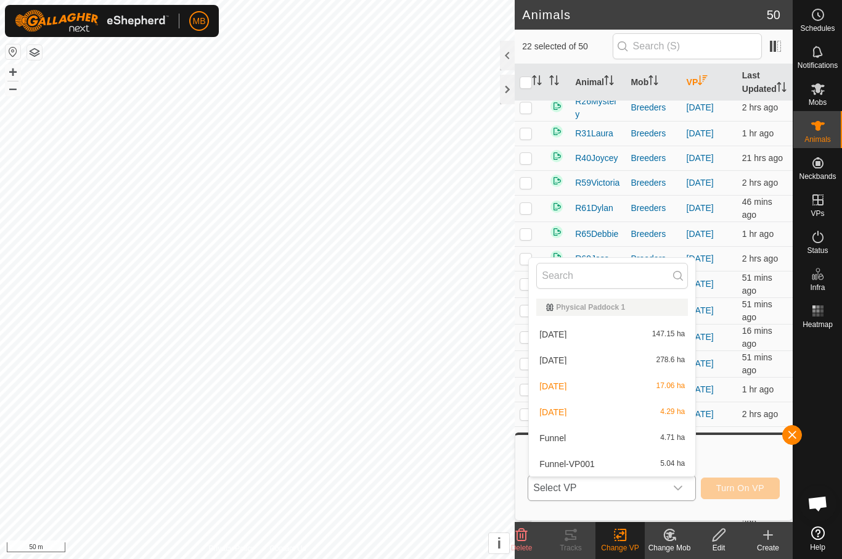
click at [628, 470] on div "Funnel-VP001 5.04 ha" at bounding box center [613, 463] width 152 height 15
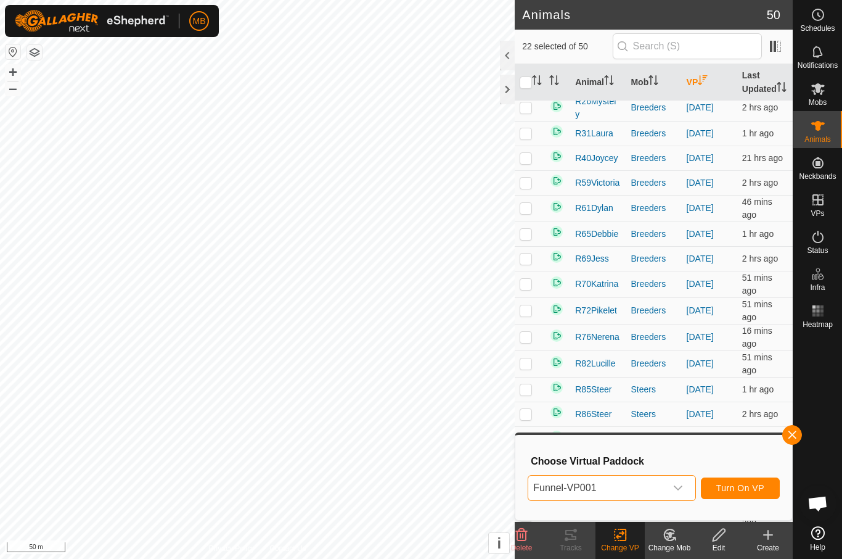
click at [759, 489] on span "Turn On VP" at bounding box center [741, 488] width 48 height 10
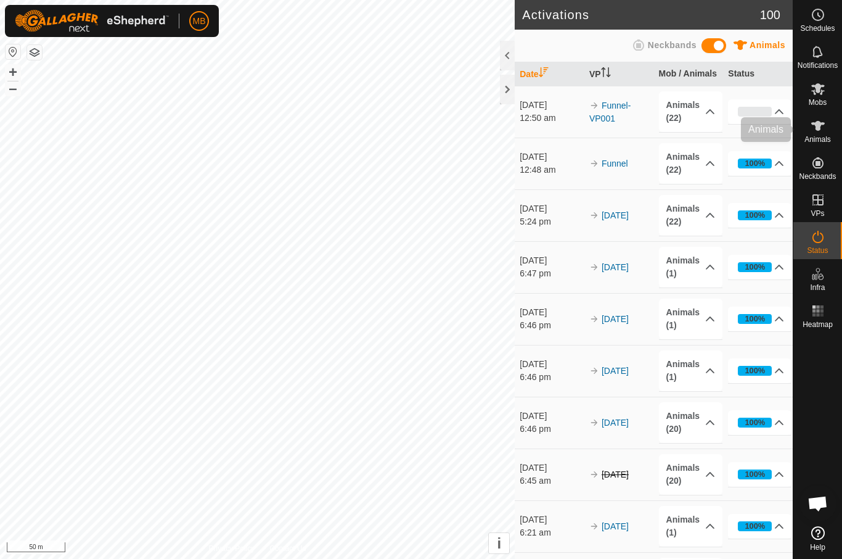
click at [836, 123] on div "Animals" at bounding box center [818, 129] width 49 height 37
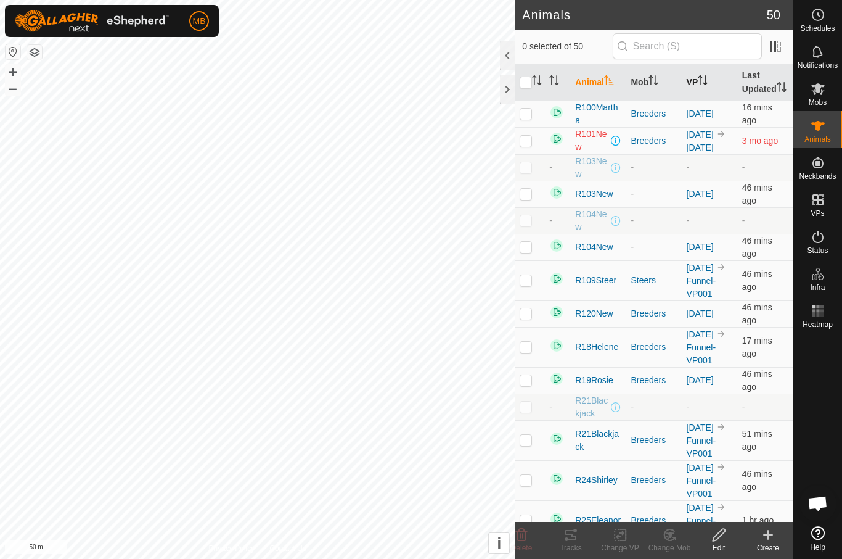
click at [708, 85] on icon "Activate to sort" at bounding box center [706, 84] width 4 height 2
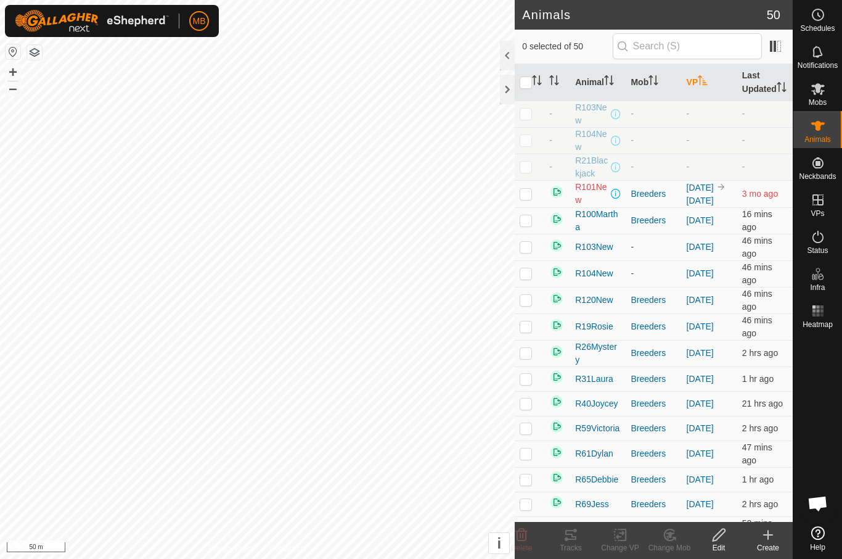
click at [707, 97] on th "VP" at bounding box center [710, 82] width 56 height 37
